Goal: Task Accomplishment & Management: Use online tool/utility

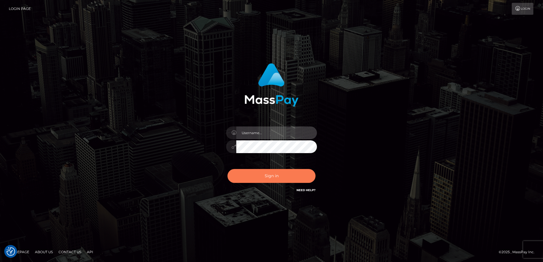
type input "[PERSON_NAME]"
click at [272, 177] on button "Sign in" at bounding box center [271, 176] width 88 height 14
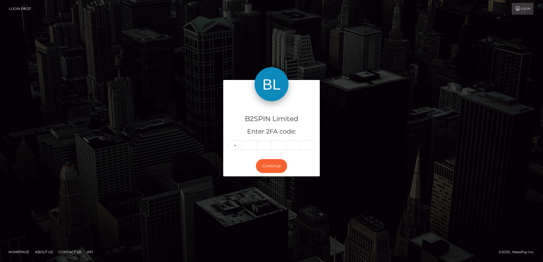
type input "0"
type input "6"
type input "1"
type input "4"
type input "8"
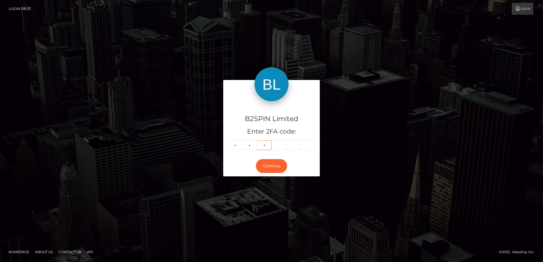
type input "2"
type input "3"
type input "2"
type input "4"
type input "8"
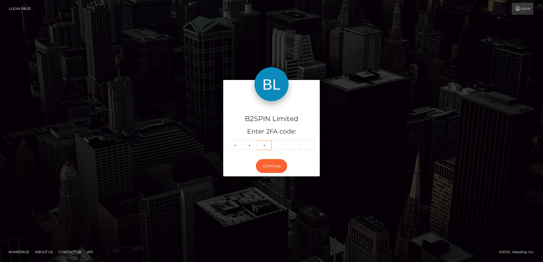
type input "7"
type input "2"
type input "3"
type input "2"
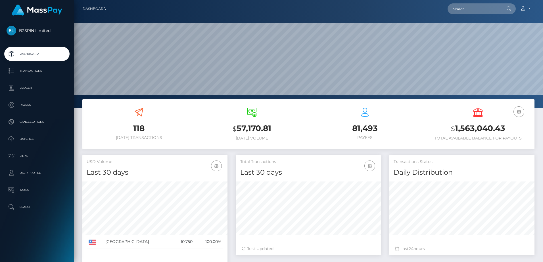
scroll to position [101, 145]
click at [52, 72] on p "Transactions" at bounding box center [37, 71] width 61 height 9
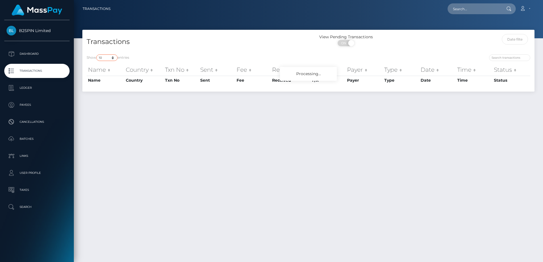
drag, startPoint x: 105, startPoint y: 57, endPoint x: 105, endPoint y: 62, distance: 4.3
click at [105, 57] on select "10 25 50 100 250 500 1,000 3,500" at bounding box center [106, 58] width 21 height 7
select select "3500"
click at [97, 55] on select "10 25 50 100 250 500 1,000 3,500" at bounding box center [106, 58] width 21 height 7
click at [192, 50] on div "Show 10 25 50 100 250 500 1,000 3,500 entries Name Country Txn No Sent Fee Rece…" at bounding box center [308, 70] width 452 height 41
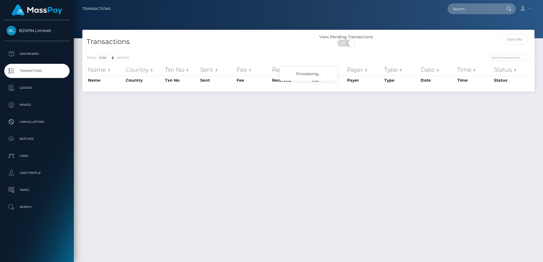
click at [141, 38] on h4 "Transactions" at bounding box center [195, 42] width 217 height 10
click at [156, 153] on div "Transactions View Pending Transactions ON OFF Show 10 25 50 100 250 500 1,000 3…" at bounding box center [308, 143] width 469 height 227
click at [212, 53] on div "Show 10 25 50 100 250 500 1,000 3,500 entries Name Country Txn No Sent Fee Rece…" at bounding box center [308, 70] width 452 height 41
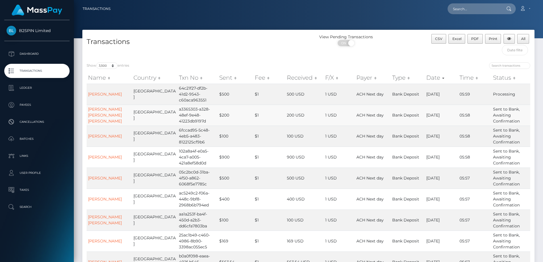
drag, startPoint x: 342, startPoint y: 116, endPoint x: 348, endPoint y: 117, distance: 6.3
click at [346, 117] on td "1 USD" at bounding box center [339, 115] width 31 height 21
click at [426, 49] on div "CSV Excel PDF Print All" at bounding box center [477, 46] width 113 height 24
click at [458, 38] on span "Excel" at bounding box center [456, 39] width 9 height 4
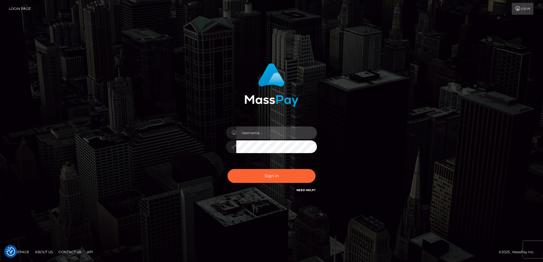
type input "Dan"
drag, startPoint x: 120, startPoint y: 107, endPoint x: 194, endPoint y: 15, distance: 117.5
click at [120, 106] on div "Dan Sign in" at bounding box center [272, 131] width 324 height 145
click at [138, 85] on div "Dan Sign in" at bounding box center [272, 131] width 324 height 145
